Goal: Task Accomplishment & Management: Use online tool/utility

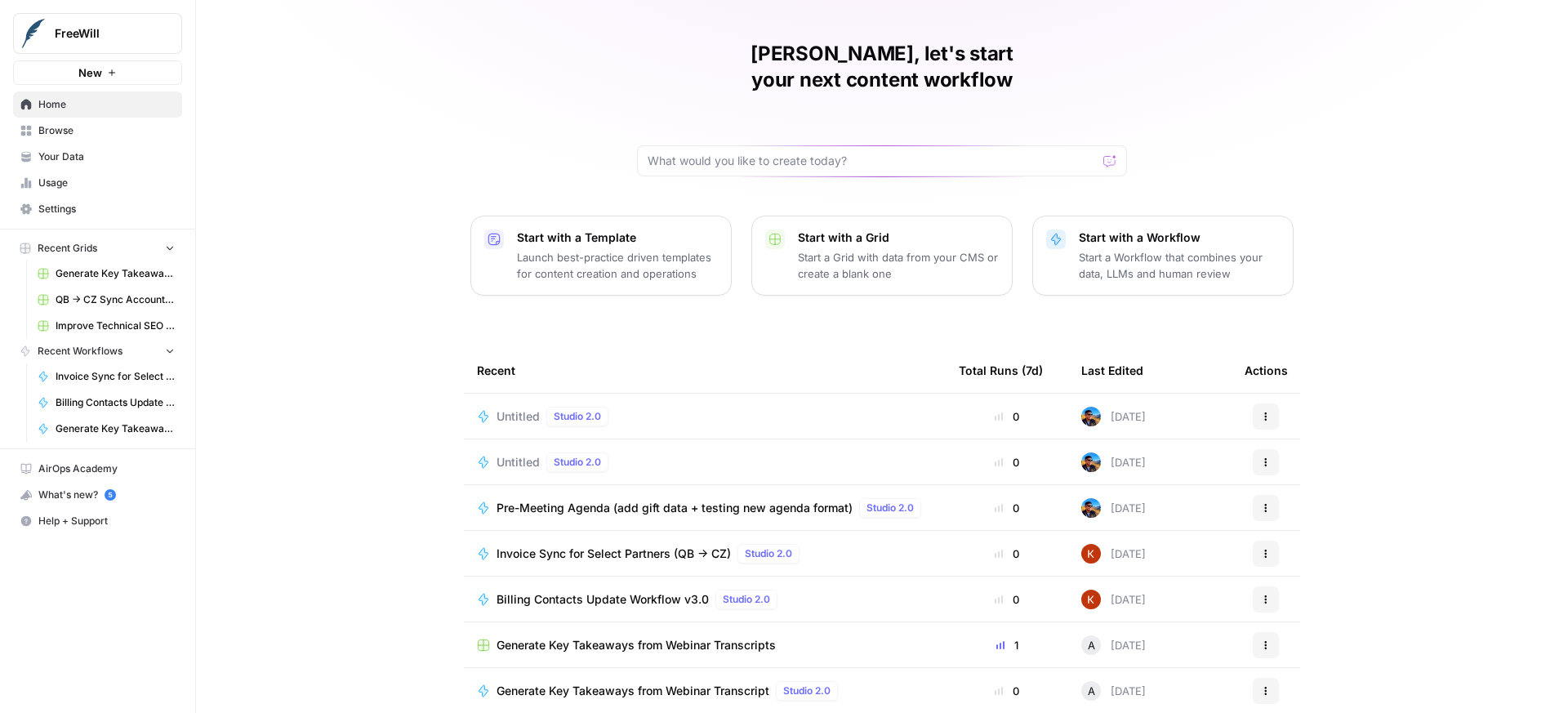
scroll to position [38, 0]
click at [745, 152] on input "text" at bounding box center [872, 160] width 449 height 16
type input "training"
click button "Send" at bounding box center [1110, 160] width 21 height 21
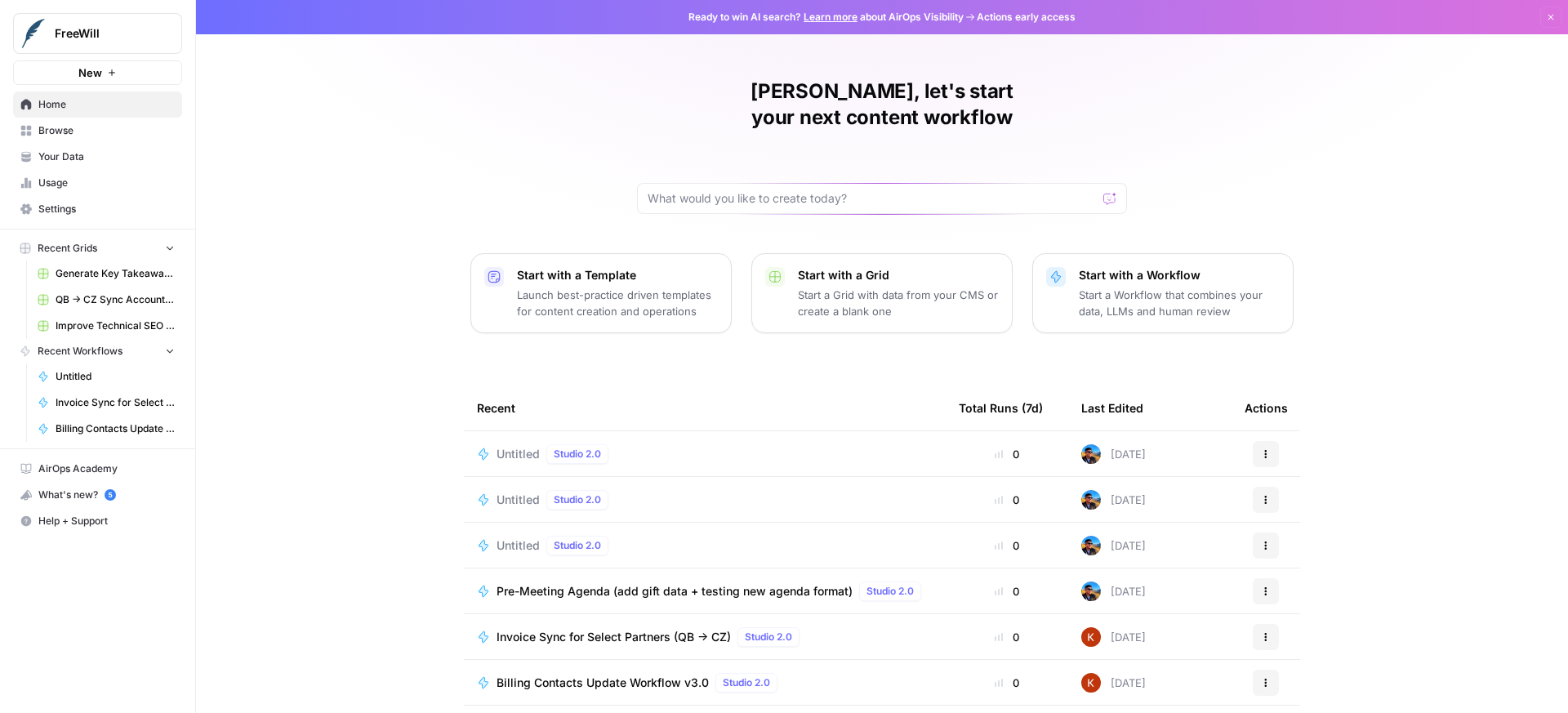
click at [83, 123] on span "Browse" at bounding box center [107, 130] width 137 height 15
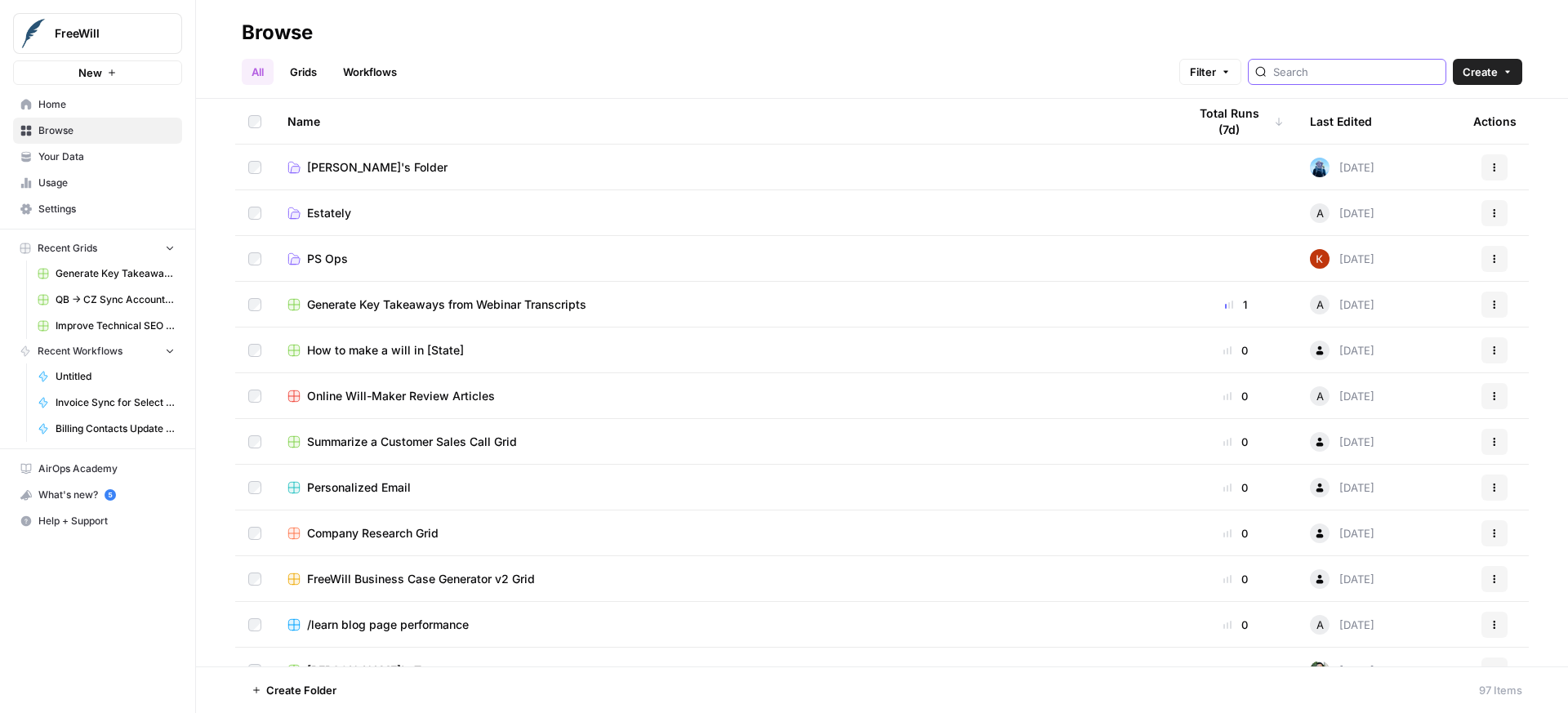
click at [1366, 72] on input "search" at bounding box center [1356, 72] width 166 height 16
type input "training"
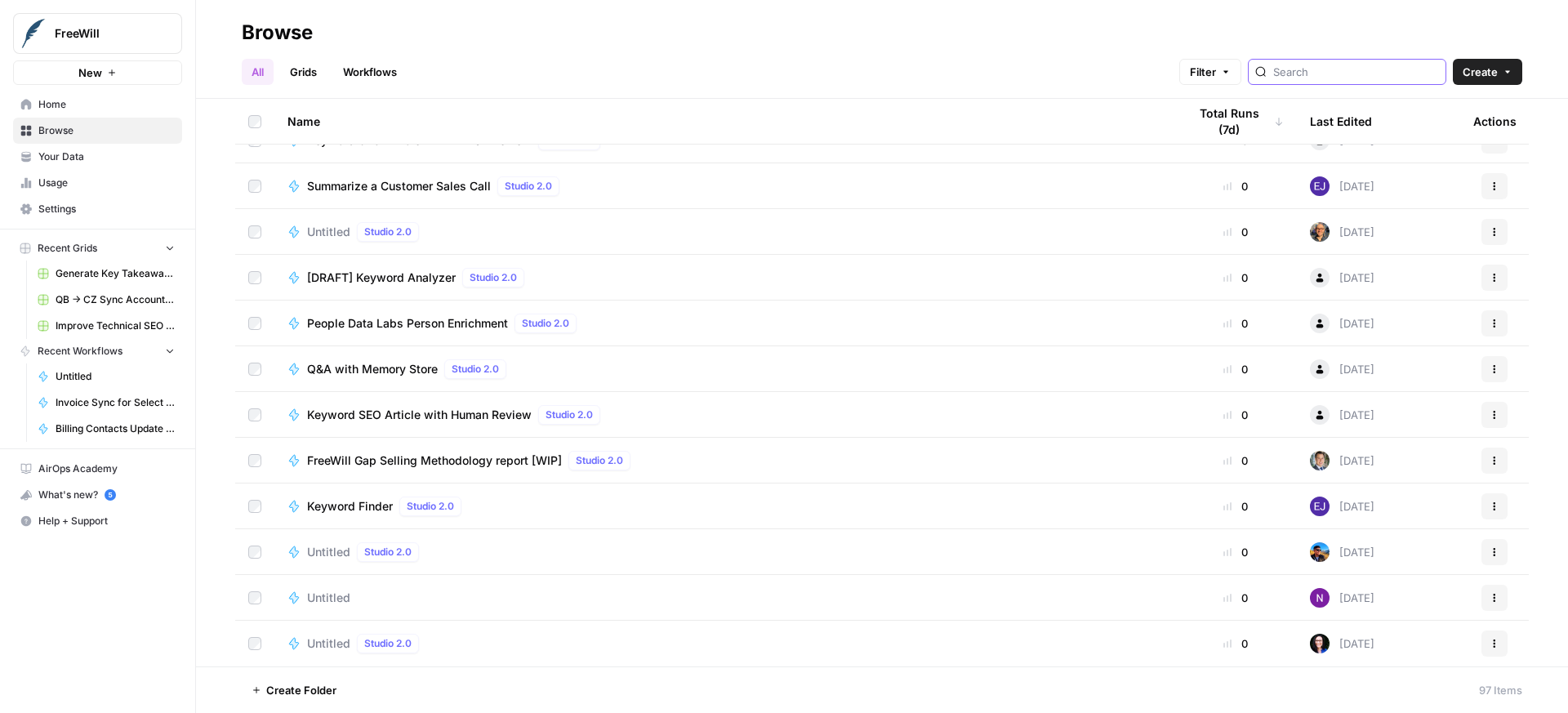
scroll to position [3910, 0]
click at [1481, 555] on button "Actions" at bounding box center [1494, 555] width 26 height 26
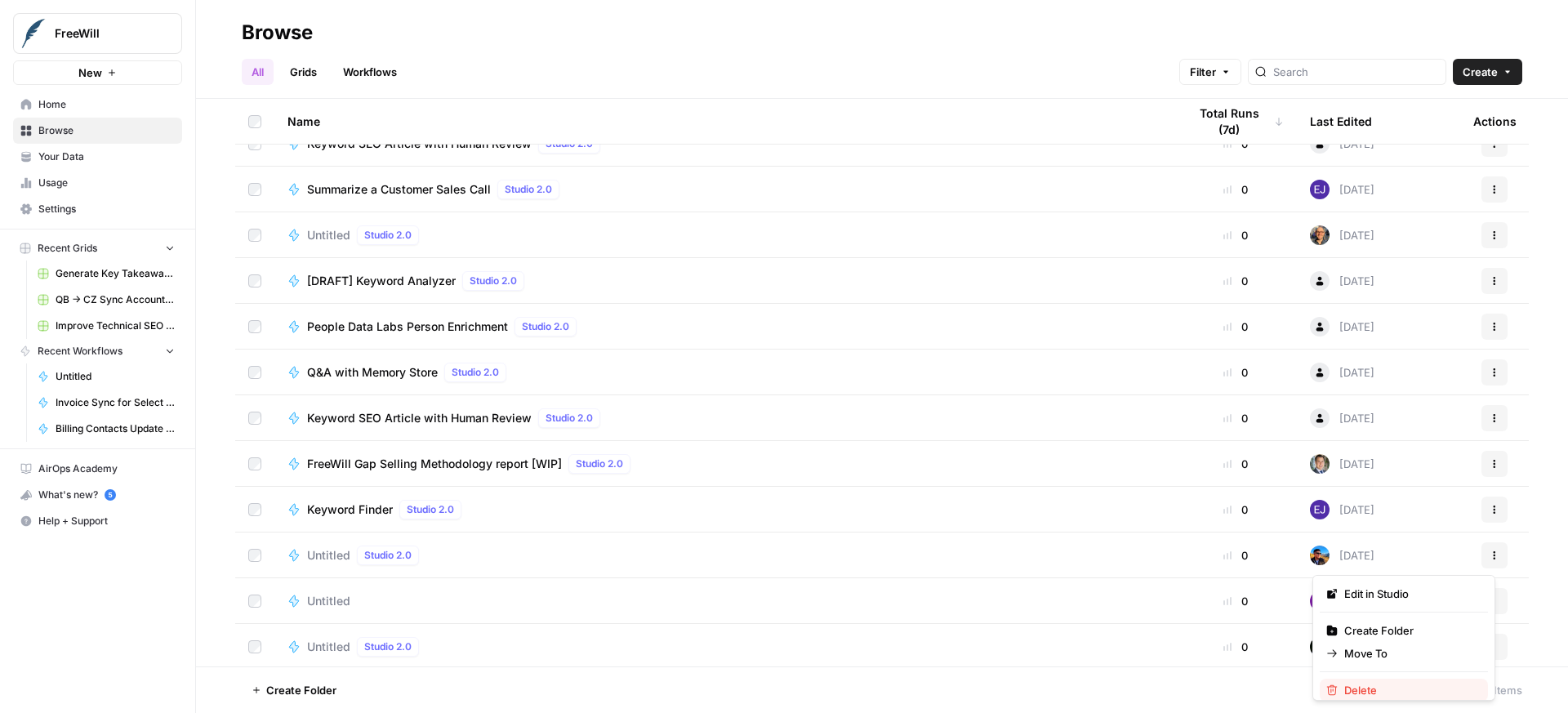
click at [1340, 687] on div "Delete" at bounding box center [1404, 689] width 155 height 16
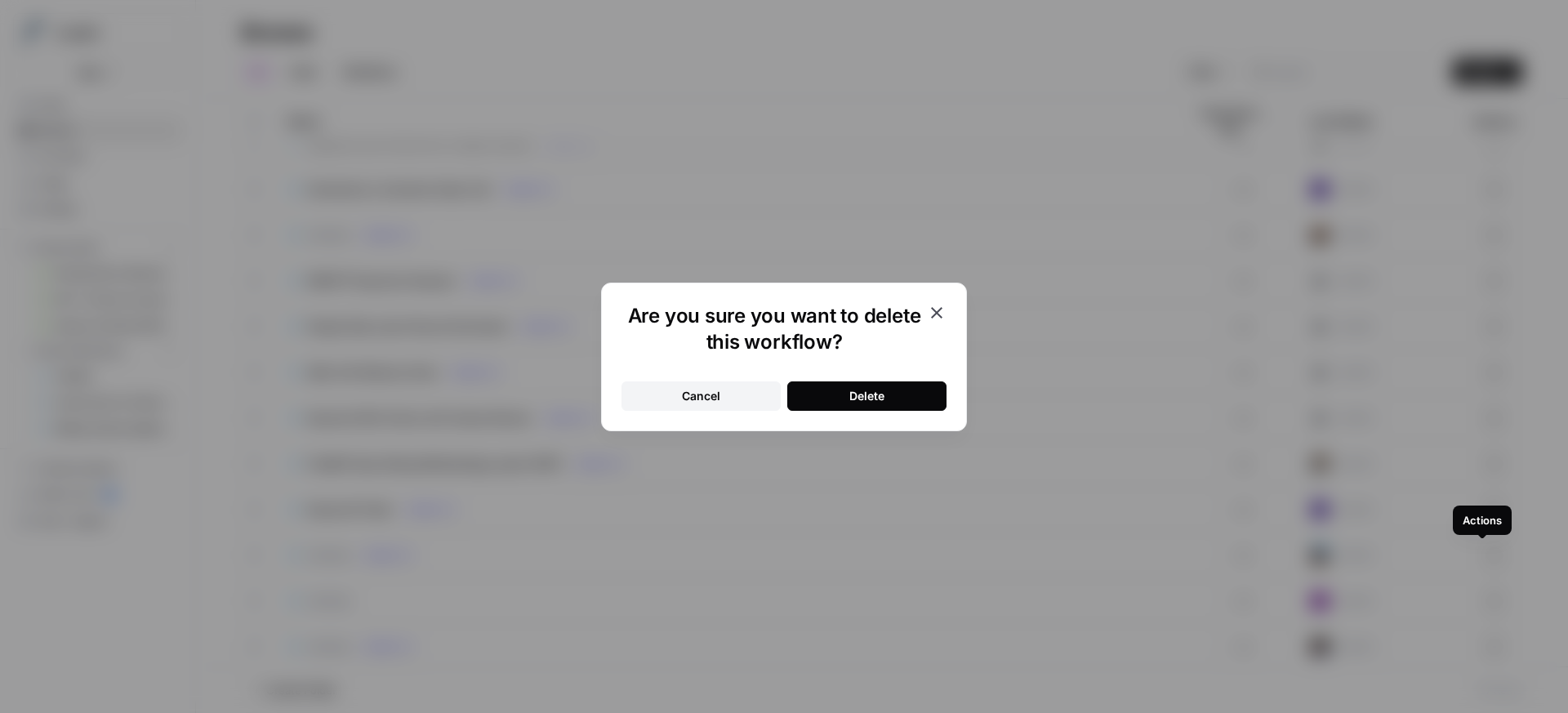
click at [868, 394] on div "Delete" at bounding box center [866, 395] width 35 height 16
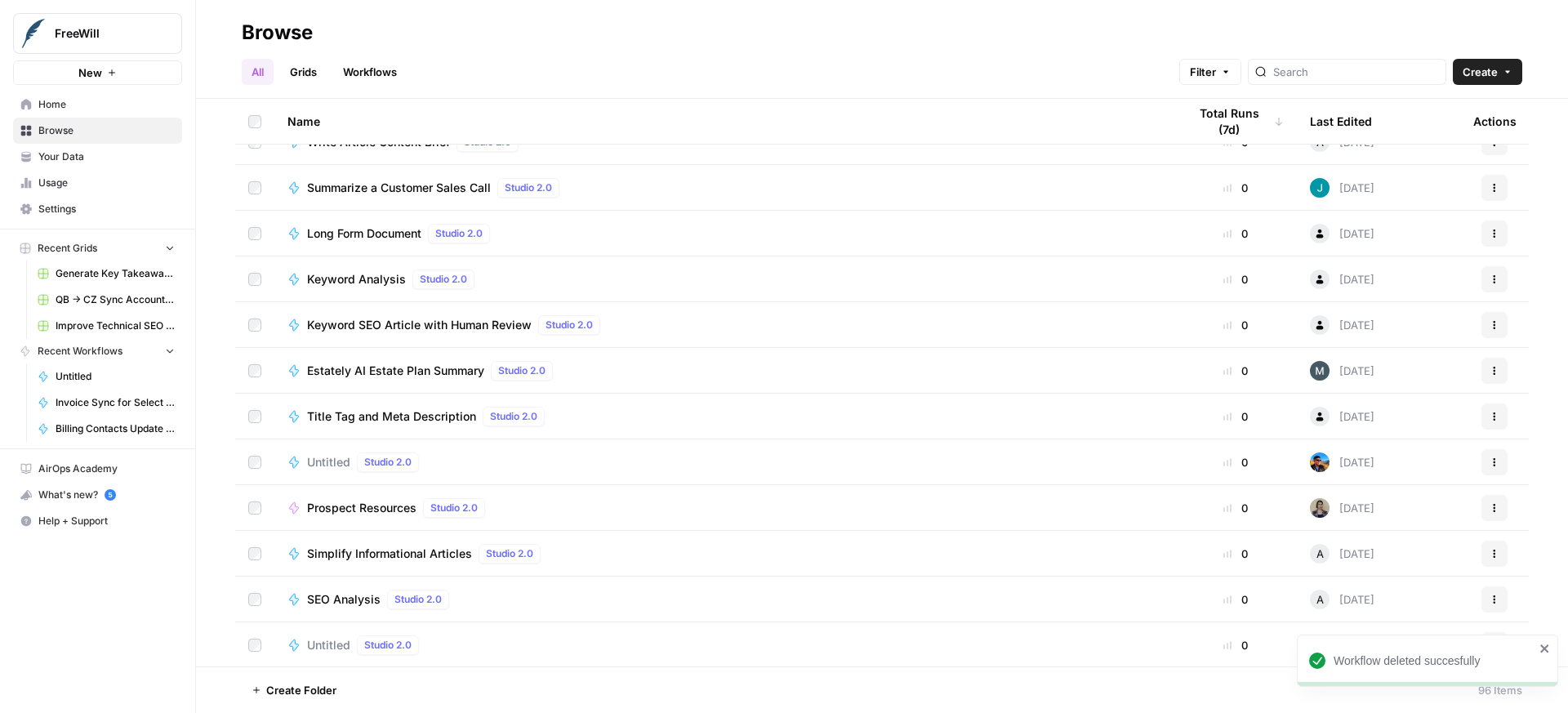
scroll to position [3270, 0]
click at [1489, 460] on button "Actions" at bounding box center [1494, 463] width 26 height 26
click at [1354, 599] on span "Delete" at bounding box center [1409, 597] width 131 height 16
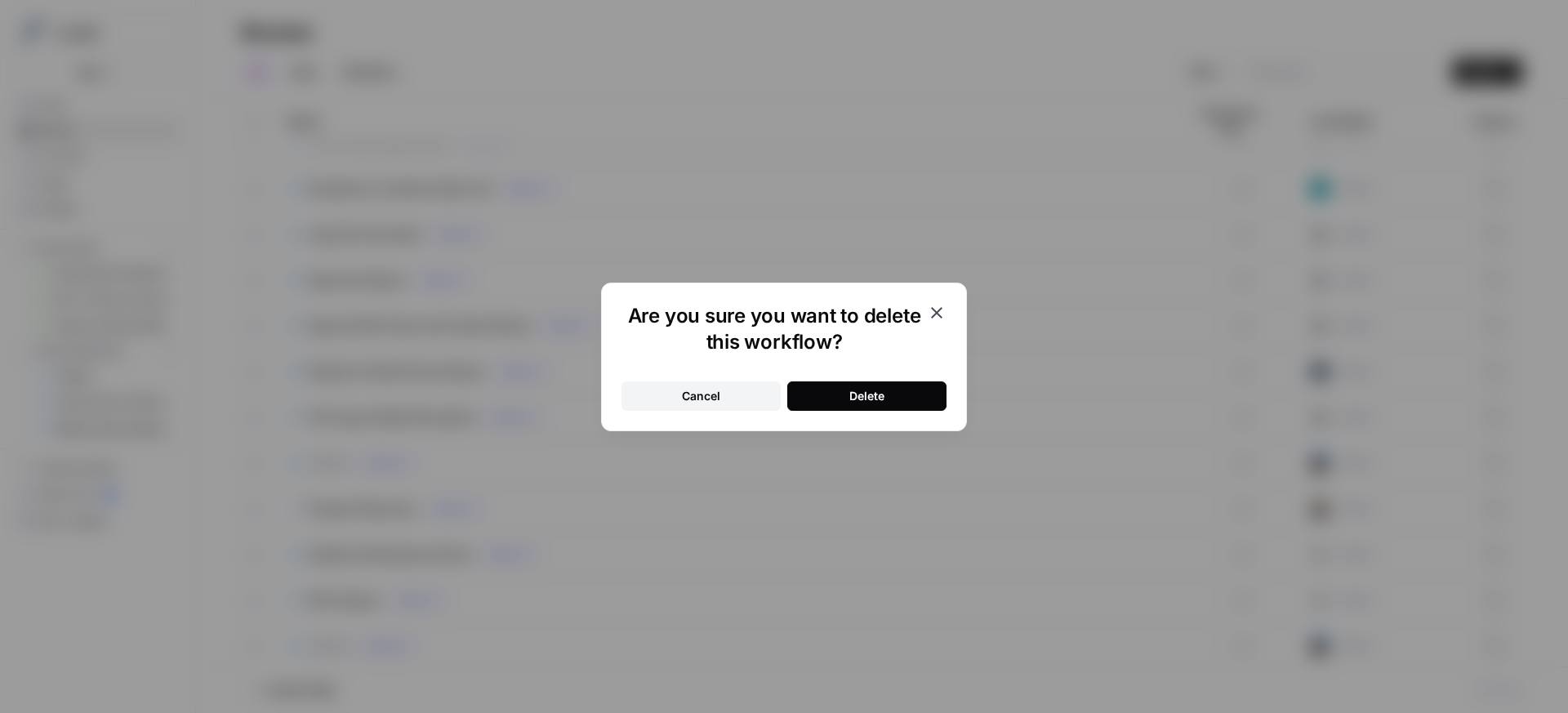
click at [897, 393] on button "Delete" at bounding box center [867, 395] width 159 height 29
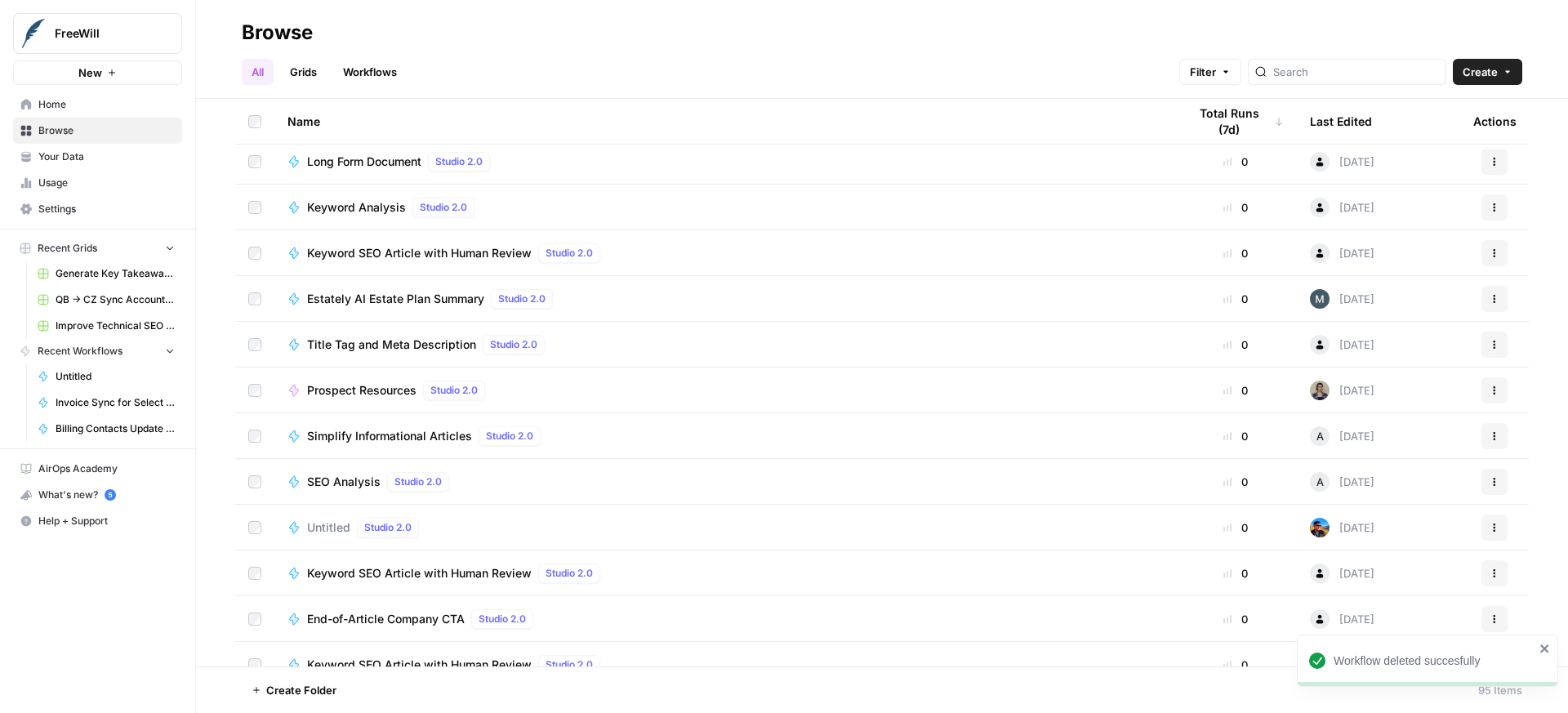
scroll to position [3391, 0]
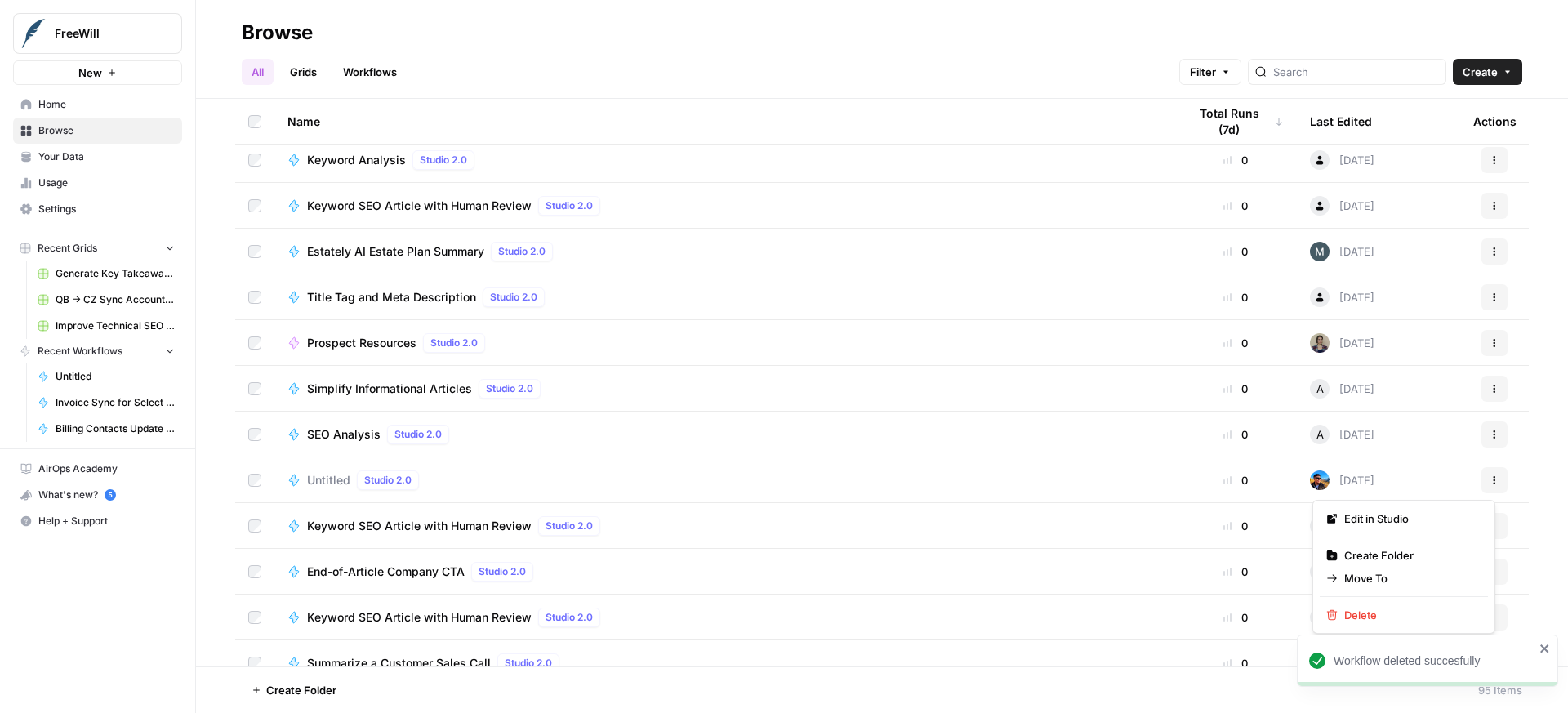
click at [1489, 479] on icon "button" at bounding box center [1494, 479] width 9 height 9
click at [1356, 619] on span "Delete" at bounding box center [1409, 614] width 131 height 16
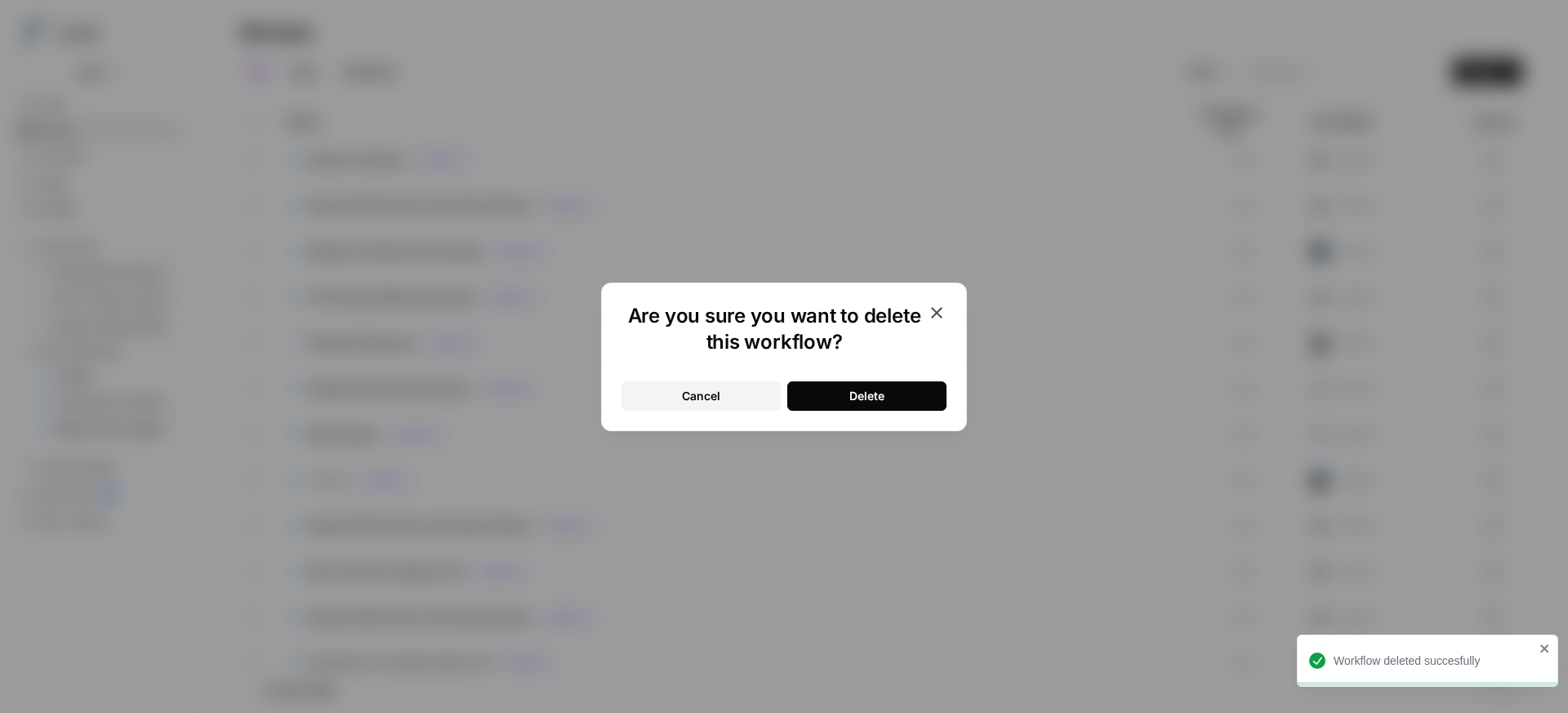
click at [940, 391] on button "Delete" at bounding box center [867, 395] width 159 height 29
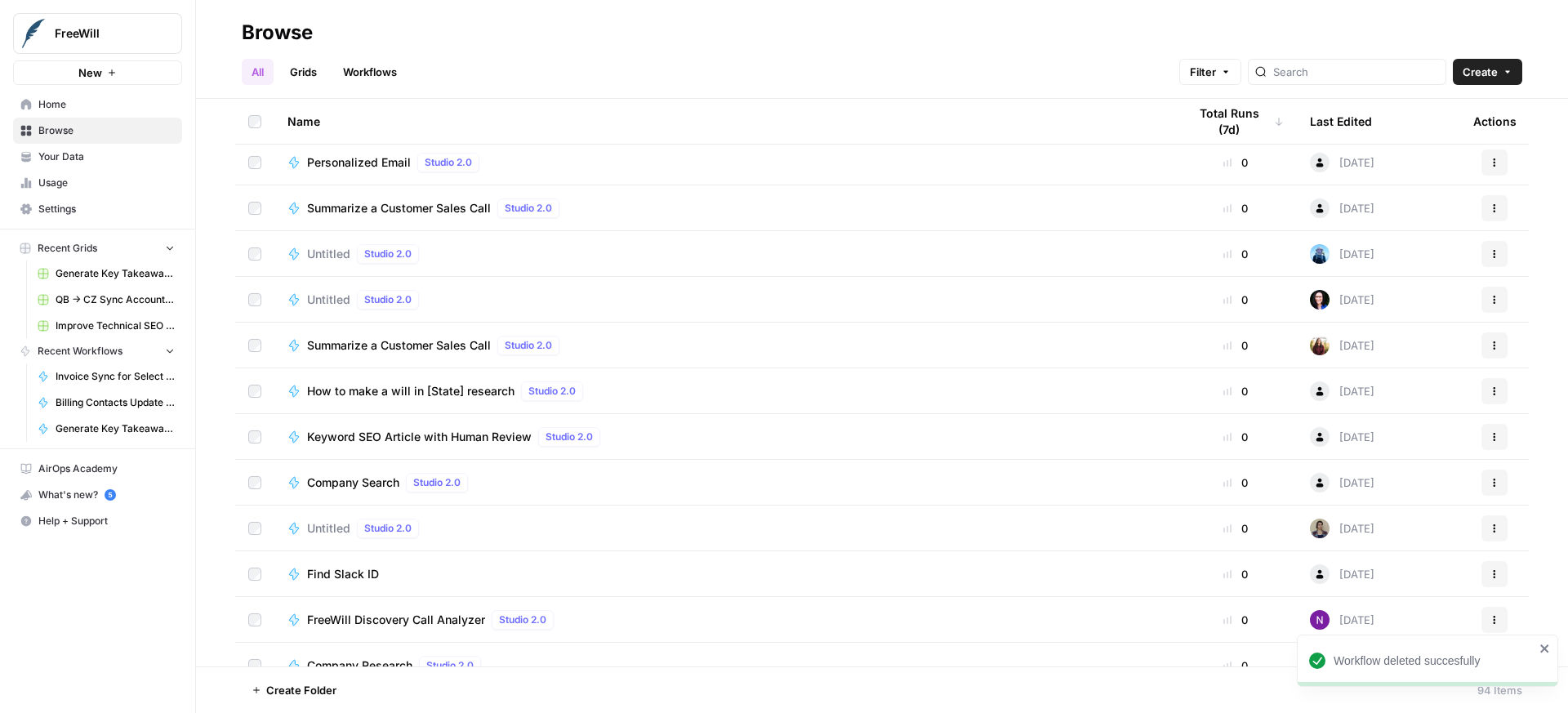
scroll to position [1102, 0]
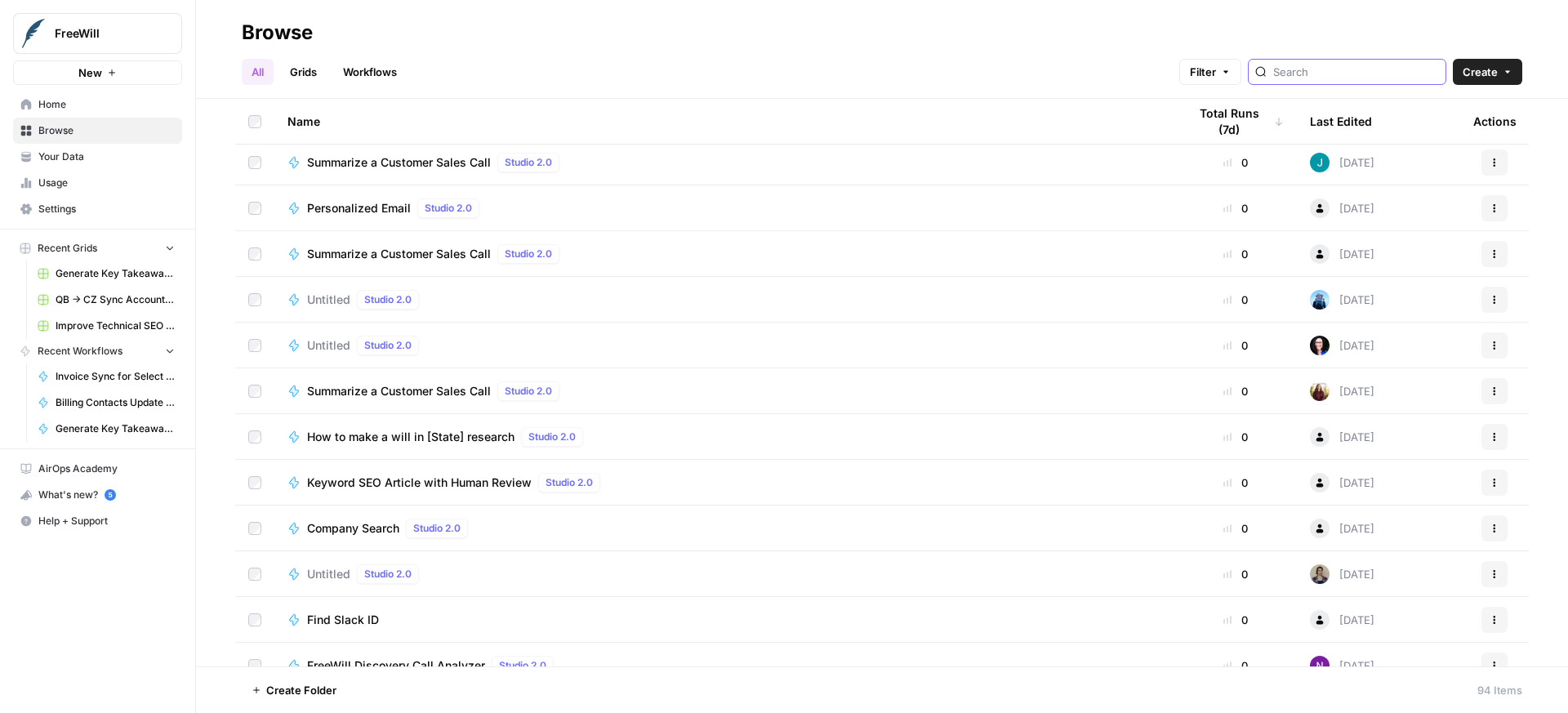
click at [1332, 71] on input "search" at bounding box center [1356, 72] width 166 height 16
type input "lauren"
